Goal: Task Accomplishment & Management: Use online tool/utility

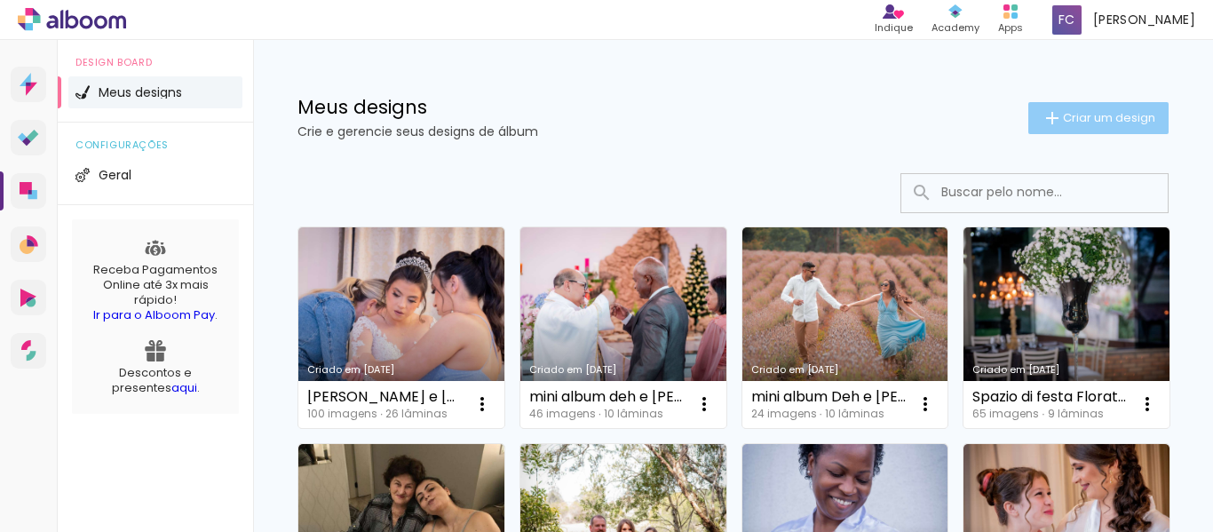
click at [1063, 114] on span "Criar um design" at bounding box center [1109, 118] width 92 height 12
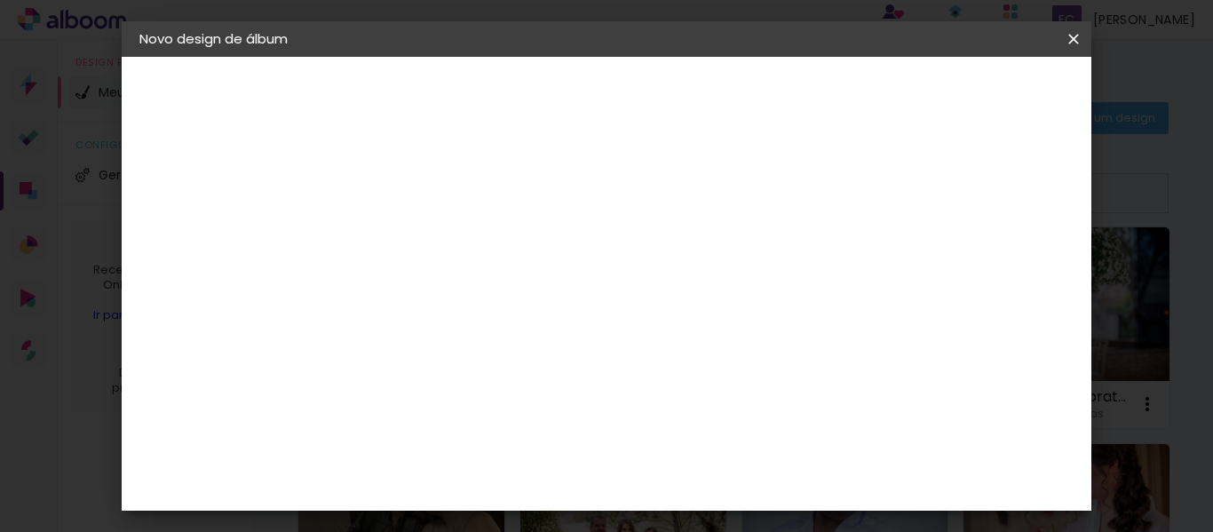
click at [430, 236] on input at bounding box center [430, 239] width 0 height 28
type input "Bodas de Ouro Terezinha e [PERSON_NAME]"
type paper-input "Bodas de Ouro Terezinha e [PERSON_NAME]"
click at [0, 0] on slot "Avançar" at bounding box center [0, 0] width 0 height 0
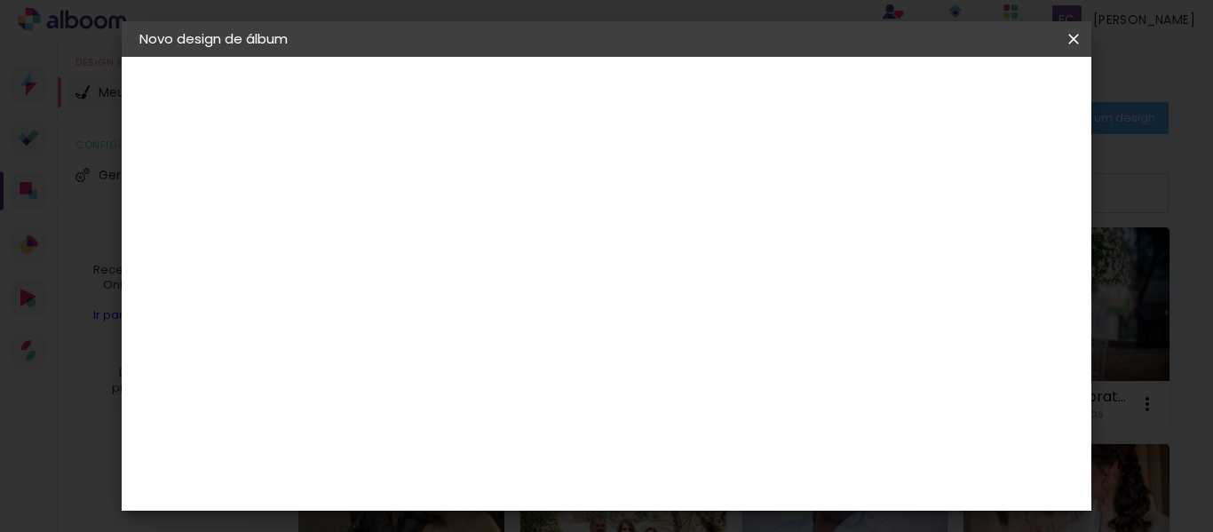
click at [473, 293] on div "Canaan Álbuns" at bounding box center [444, 307] width 55 height 28
click at [0, 0] on slot "Avançar" at bounding box center [0, 0] width 0 height 0
click at [550, 250] on span "25 × 30" at bounding box center [508, 268] width 83 height 36
click at [720, 83] on paper-button "Avançar" at bounding box center [675, 94] width 87 height 30
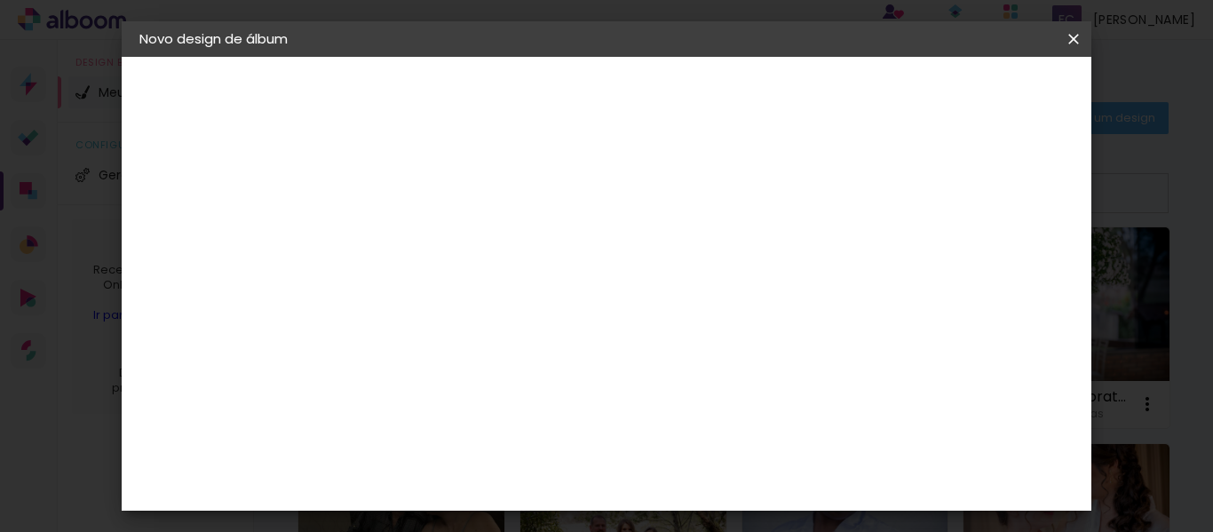
click at [715, 102] on span "Iniciar design" at bounding box center [694, 100] width 41 height 25
